Goal: Transaction & Acquisition: Purchase product/service

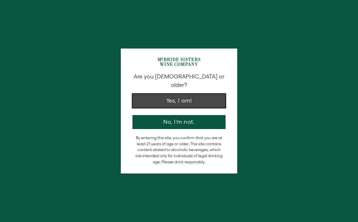
click at [178, 98] on button "Yes, I am!" at bounding box center [178, 101] width 93 height 14
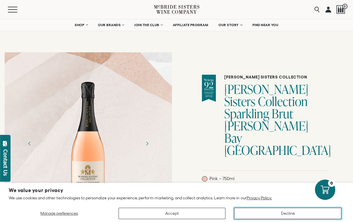
click at [265, 215] on button "Decline" at bounding box center [287, 213] width 107 height 11
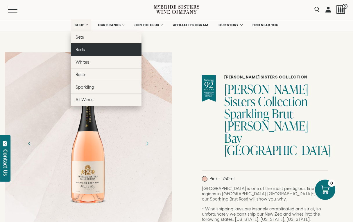
click at [82, 51] on span "Reds" at bounding box center [80, 49] width 9 height 5
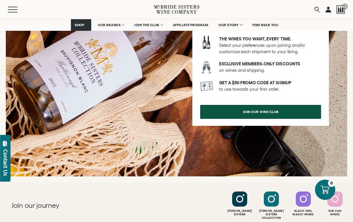
scroll to position [901, 0]
